Goal: Task Accomplishment & Management: Manage account settings

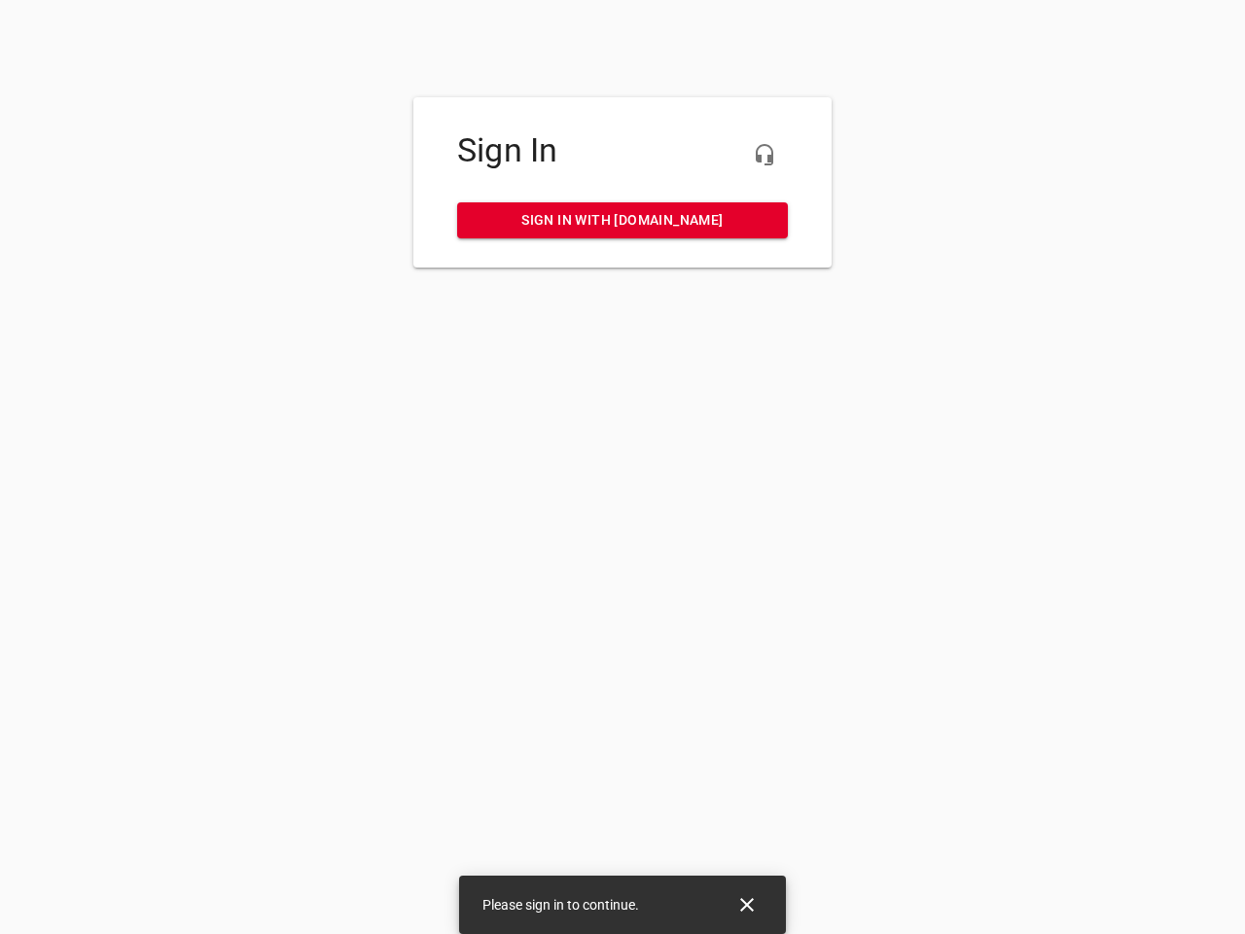
click at [764, 155] on icon "button" at bounding box center [764, 154] width 23 height 23
click at [747, 904] on icon "Close" at bounding box center [747, 905] width 14 height 14
